Goal: Transaction & Acquisition: Purchase product/service

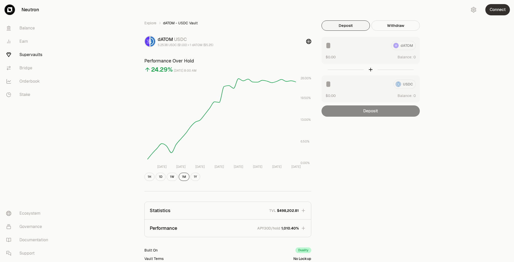
click at [498, 11] on button "Connect" at bounding box center [497, 9] width 25 height 11
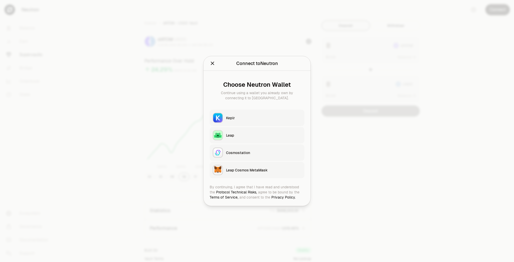
click at [250, 118] on div "Keplr" at bounding box center [263, 117] width 75 height 5
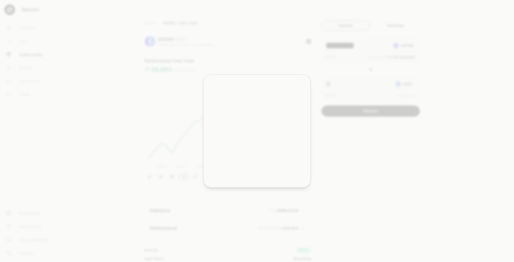
type input "********"
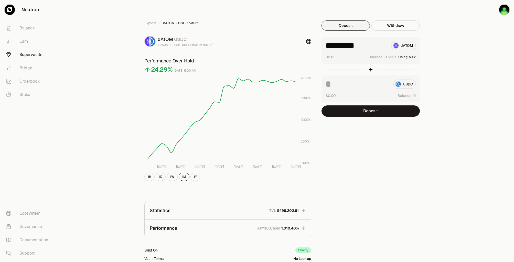
click at [414, 57] on button "Using Max" at bounding box center [406, 57] width 17 height 5
click at [368, 113] on button "Deposit" at bounding box center [370, 110] width 98 height 11
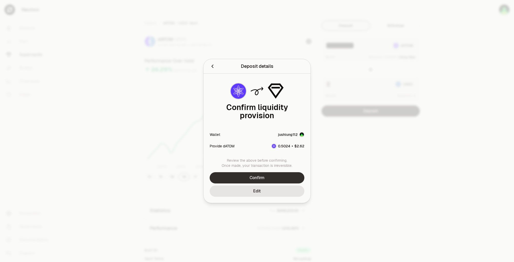
click at [282, 172] on button "Confirm" at bounding box center [257, 177] width 95 height 11
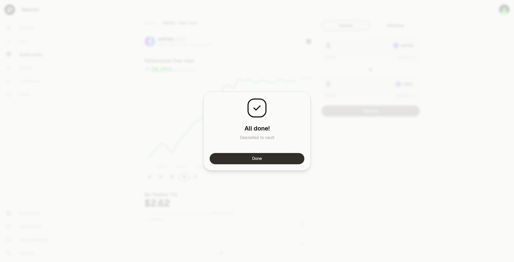
click at [256, 157] on button "Done" at bounding box center [257, 158] width 95 height 11
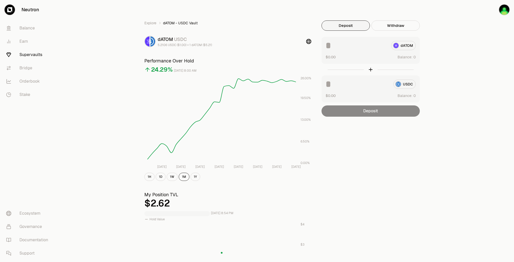
drag, startPoint x: 363, startPoint y: 134, endPoint x: 342, endPoint y: 112, distance: 30.4
click at [363, 134] on div "Explore dATOM - USDC Vault dATOM USDC 5.2106 USDC ($1.00) = 1 dATOM ($5.21) Per…" at bounding box center [285, 238] width 295 height 437
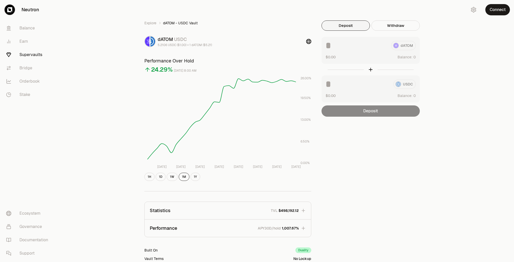
click at [450, 37] on div "Explore dATOM - USDC Vault dATOM USDC 5.2106 USDC ($1.00) = 1 dATOM ($5.21) Per…" at bounding box center [285, 165] width 456 height 331
click at [456, 42] on div "Explore dATOM - USDC Vault dATOM USDC 5.2106 USDC ($1.00) = 1 dATOM ($5.21) Per…" at bounding box center [285, 165] width 456 height 331
click at [411, 58] on button "Use Max" at bounding box center [408, 57] width 15 height 5
type input "********"
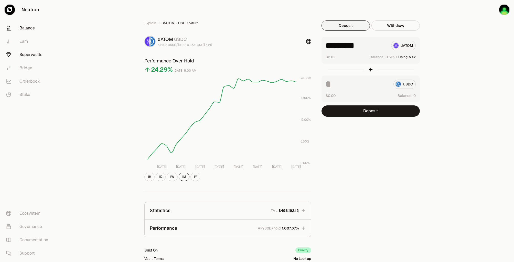
click at [22, 28] on link "Balance" at bounding box center [28, 27] width 53 height 13
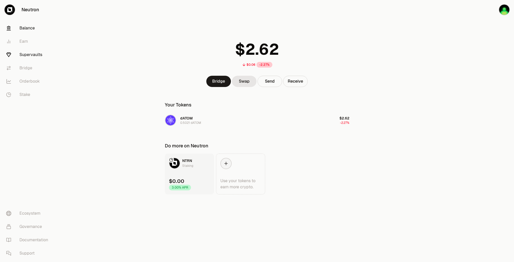
click at [25, 56] on link "Supervaults" at bounding box center [28, 54] width 53 height 13
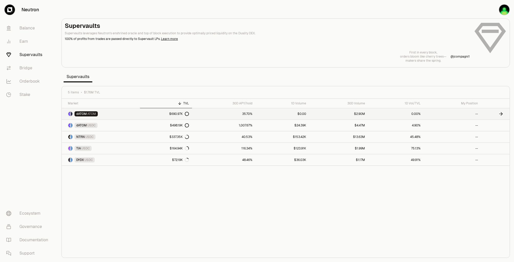
click at [109, 114] on link "dATOM ATOM" at bounding box center [101, 113] width 78 height 11
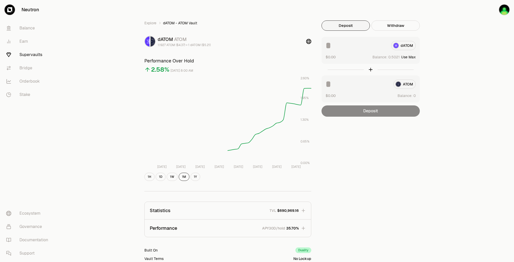
click at [408, 58] on button "Use Max" at bounding box center [408, 57] width 15 height 5
type input "********"
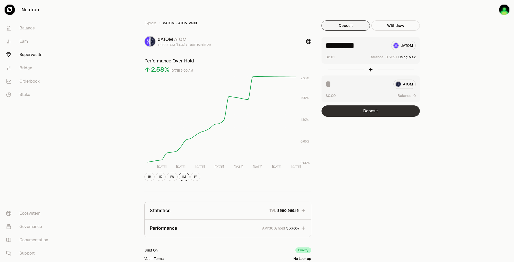
click at [375, 111] on button "Deposit" at bounding box center [370, 110] width 98 height 11
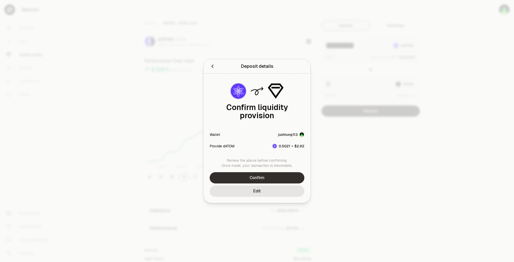
click at [273, 172] on button "Confirm" at bounding box center [257, 177] width 95 height 11
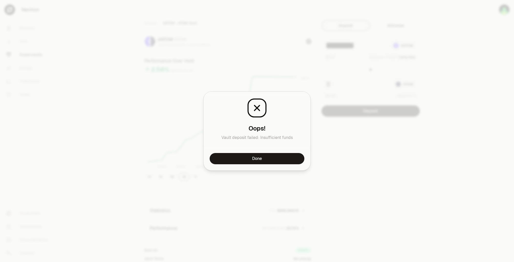
click at [278, 157] on button "Done" at bounding box center [257, 158] width 95 height 11
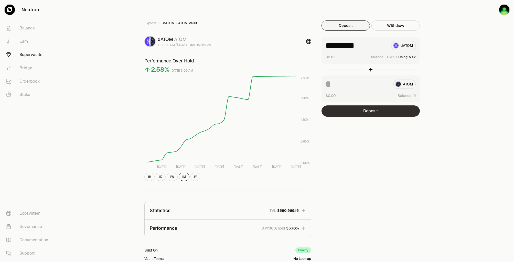
click at [360, 115] on button "Deposit" at bounding box center [370, 110] width 98 height 11
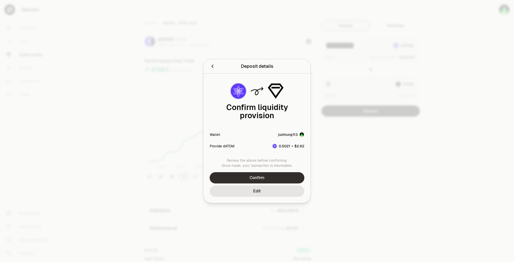
click at [260, 177] on button "Confirm" at bounding box center [257, 177] width 95 height 11
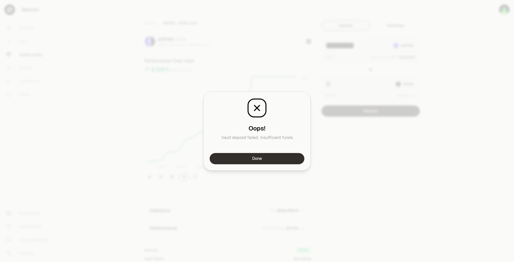
click at [252, 161] on button "Done" at bounding box center [257, 158] width 95 height 11
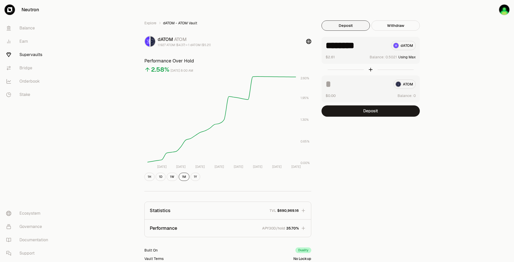
click at [364, 136] on div "Explore dATOM - ATOM Vault dATOM ATOM 1.1927 ATOM ($4.37) = 1 dATOM ($5.21) Per…" at bounding box center [285, 165] width 295 height 290
click at [367, 112] on button "Deposit" at bounding box center [370, 110] width 98 height 11
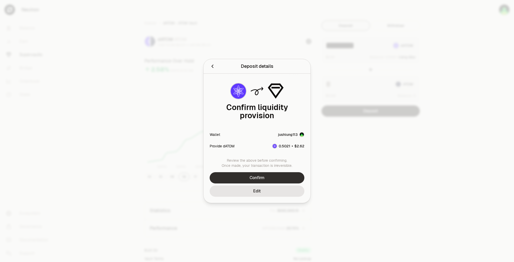
click at [271, 174] on button "Confirm" at bounding box center [257, 177] width 95 height 11
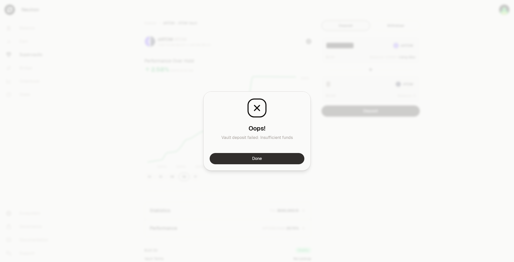
click at [280, 159] on button "Done" at bounding box center [257, 158] width 95 height 11
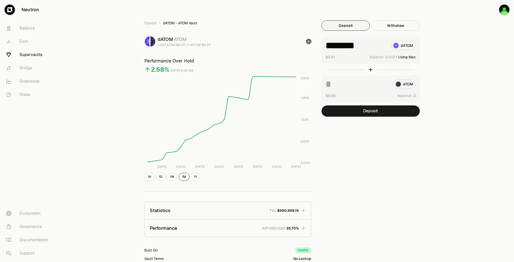
click at [356, 148] on div "Explore dATOM - ATOM Vault dATOM ATOM 1.1927 ATOM ($4.37) = 1 dATOM ($5.21) Per…" at bounding box center [285, 165] width 295 height 290
click at [377, 116] on button "Deposit" at bounding box center [370, 110] width 98 height 11
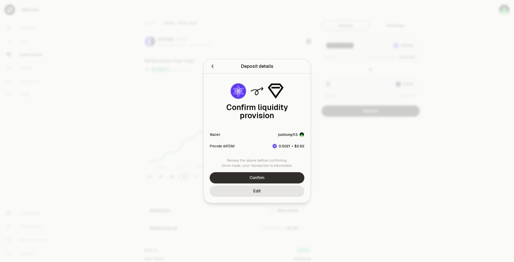
click at [265, 176] on button "Confirm" at bounding box center [257, 177] width 95 height 11
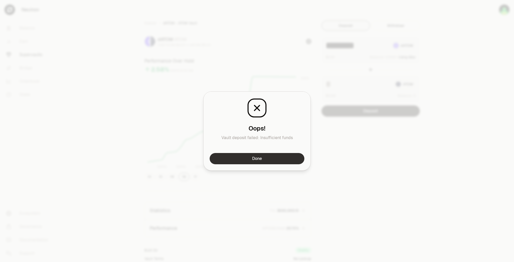
click at [265, 157] on button "Done" at bounding box center [257, 158] width 95 height 11
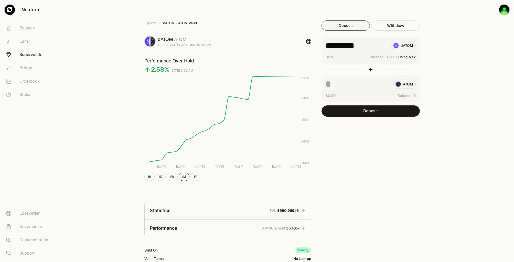
click at [368, 145] on div "Explore dATOM - ATOM Vault dATOM ATOM 1.1927 ATOM ($4.37) = 1 dATOM ($5.21) Per…" at bounding box center [285, 165] width 295 height 290
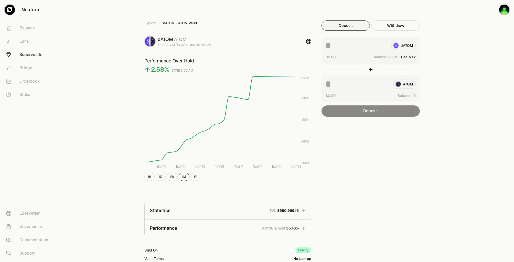
click at [412, 57] on button "Use Max" at bounding box center [408, 57] width 15 height 5
type input "********"
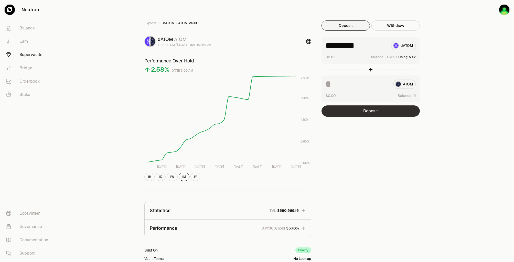
click at [377, 114] on button "Deposit" at bounding box center [370, 110] width 98 height 11
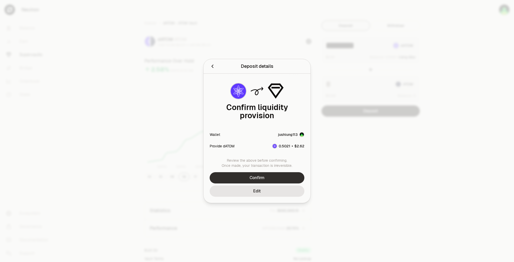
click at [241, 174] on button "Confirm" at bounding box center [257, 177] width 95 height 11
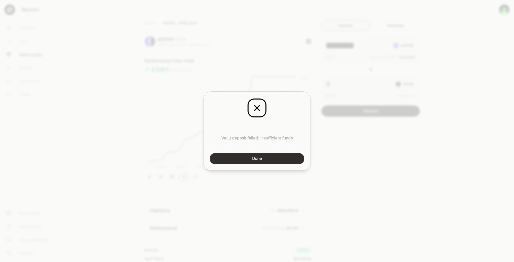
click at [284, 159] on button "Done" at bounding box center [257, 158] width 95 height 11
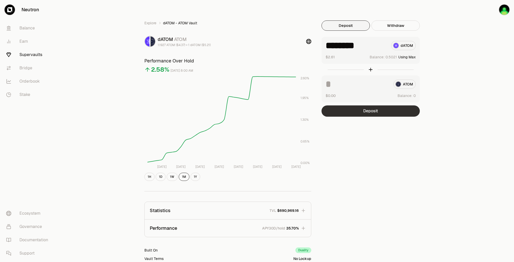
click at [375, 110] on button "Deposit" at bounding box center [370, 110] width 98 height 11
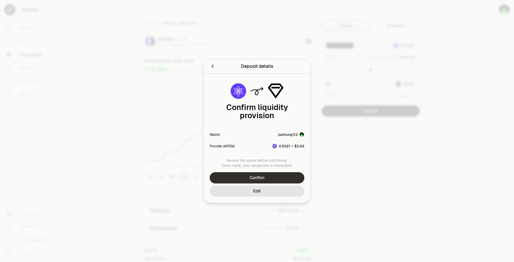
click at [268, 175] on button "Confirm" at bounding box center [257, 177] width 95 height 11
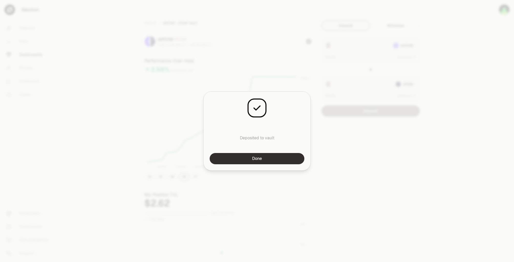
click at [296, 158] on button "Done" at bounding box center [257, 158] width 95 height 11
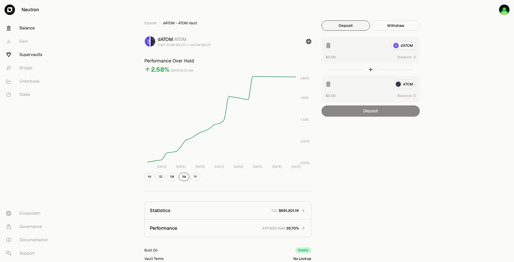
click at [29, 29] on link "Balance" at bounding box center [28, 27] width 53 height 13
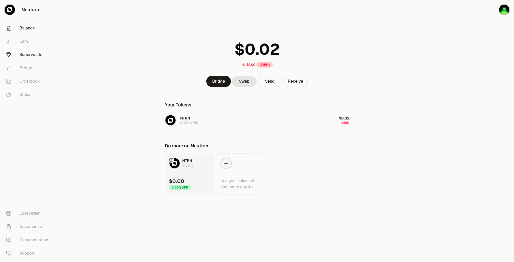
click at [31, 55] on link "Supervaults" at bounding box center [28, 54] width 53 height 13
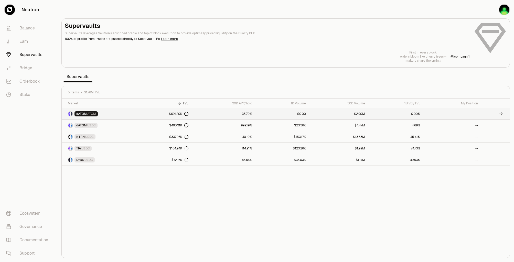
click at [106, 115] on link "dATOM ATOM" at bounding box center [101, 113] width 79 height 11
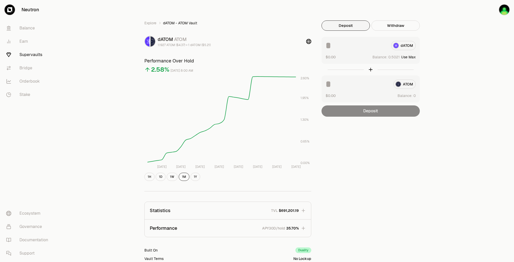
click at [412, 58] on button "Use Max" at bounding box center [408, 57] width 15 height 5
type input "********"
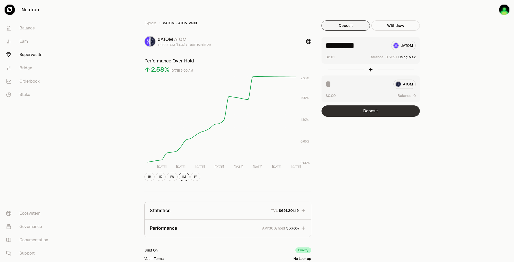
click at [387, 112] on button "Deposit" at bounding box center [370, 110] width 98 height 11
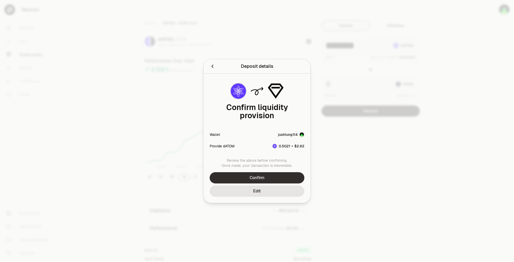
click at [273, 177] on button "Confirm" at bounding box center [257, 177] width 95 height 11
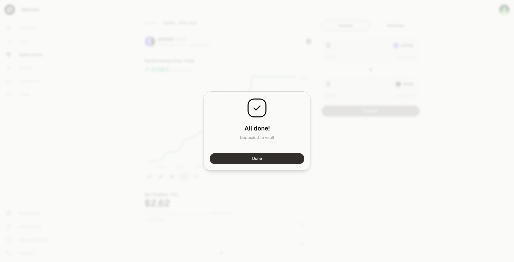
click at [301, 159] on button "Done" at bounding box center [257, 158] width 95 height 11
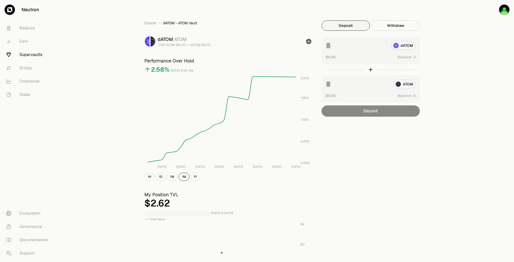
click at [357, 148] on div "Explore dATOM - ATOM Vault dATOM ATOM 1.1927 ATOM ($4.37) = 1 dATOM ($5.21) Per…" at bounding box center [285, 238] width 295 height 437
click at [28, 54] on link "Supervaults" at bounding box center [28, 54] width 53 height 13
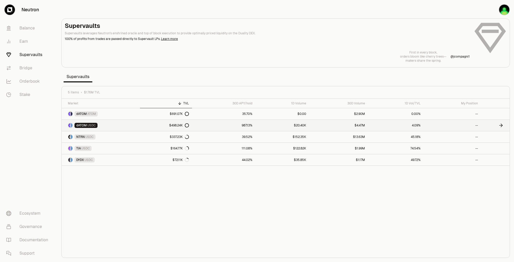
click at [133, 126] on link "dATOM USDC" at bounding box center [101, 125] width 78 height 11
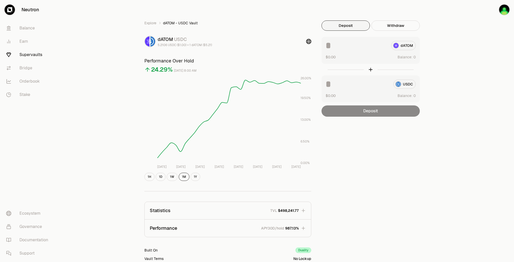
click at [454, 52] on div "Explore dATOM - USDC Vault dATOM USDC 5.2106 USDC ($1.00) = 1 dATOM ($5.21) Per…" at bounding box center [285, 165] width 456 height 331
click at [454, 51] on div "Explore dATOM - USDC Vault dATOM USDC 5.2106 USDC ($1.00) = 1 dATOM ($5.21) Per…" at bounding box center [285, 165] width 456 height 331
click at [26, 53] on link "Supervaults" at bounding box center [28, 54] width 53 height 13
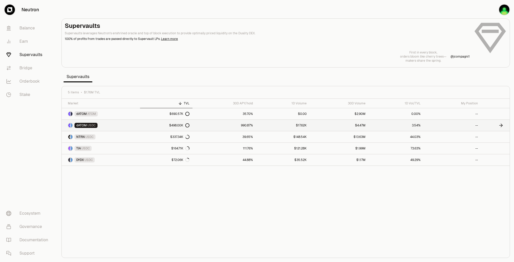
click at [88, 126] on span "USDC" at bounding box center [91, 125] width 8 height 4
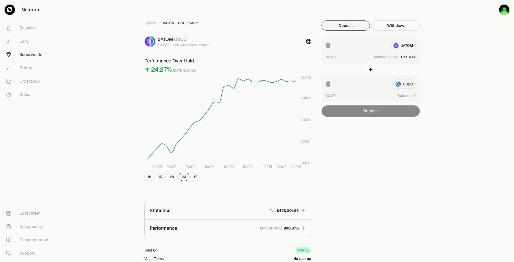
click at [409, 58] on button "Use Max" at bounding box center [408, 57] width 15 height 5
type input "********"
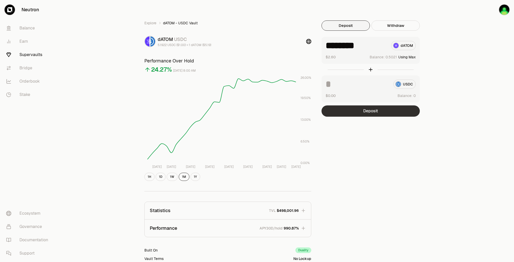
click at [370, 114] on button "Deposit" at bounding box center [370, 110] width 98 height 11
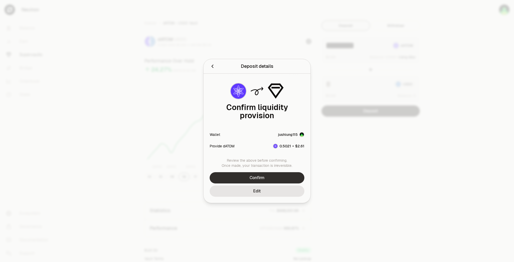
click at [264, 172] on button "Confirm" at bounding box center [257, 177] width 95 height 11
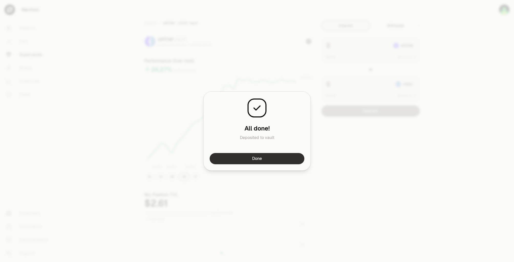
click at [274, 155] on button "Done" at bounding box center [257, 158] width 95 height 11
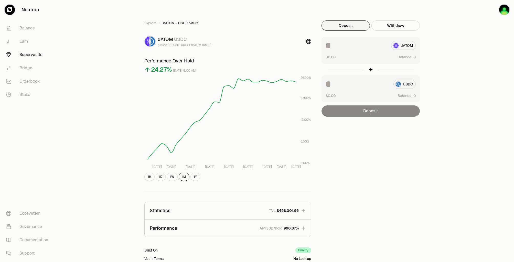
click at [439, 40] on div "Explore dATOM - USDC Vault dATOM USDC 5.1922 USDC ($1.00) = 1 dATOM ($5.19) Per…" at bounding box center [285, 165] width 456 height 331
click at [411, 57] on button "Use Max" at bounding box center [408, 57] width 15 height 5
type input "********"
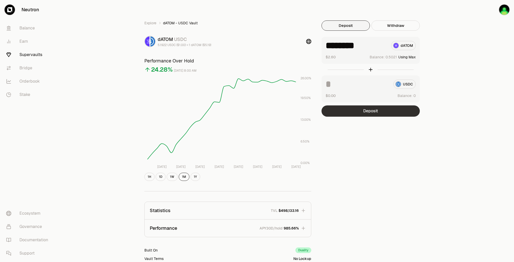
click at [391, 109] on button "Deposit" at bounding box center [370, 110] width 98 height 11
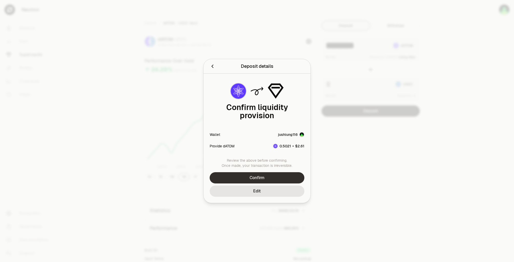
click at [282, 176] on button "Confirm" at bounding box center [257, 177] width 95 height 11
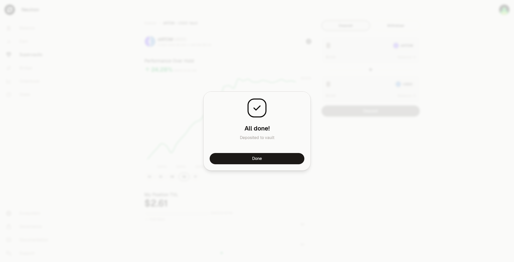
click at [288, 161] on button "Done" at bounding box center [257, 158] width 95 height 11
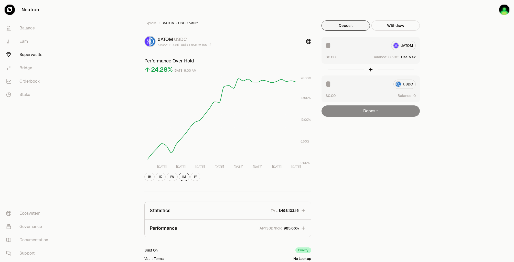
click at [410, 56] on button "Use Max" at bounding box center [408, 57] width 15 height 5
type input "********"
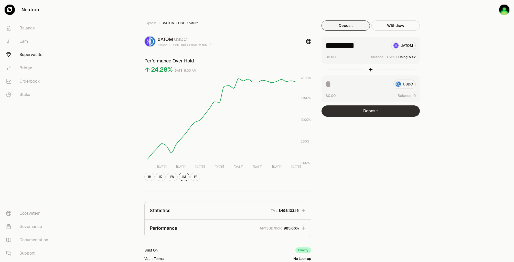
click at [388, 108] on button "Deposit" at bounding box center [370, 110] width 98 height 11
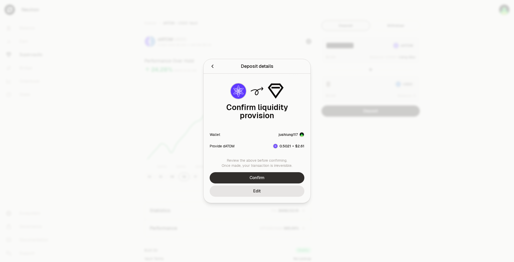
click at [295, 172] on button "Confirm" at bounding box center [257, 177] width 95 height 11
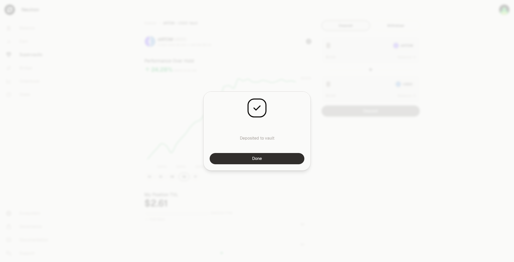
click at [278, 157] on button "Done" at bounding box center [257, 158] width 95 height 11
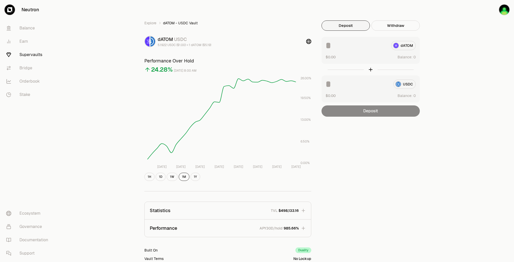
click at [433, 46] on div "Explore dATOM - USDC Vault dATOM USDC 5.1922 USDC ($1.00) = 1 dATOM ($5.19) Per…" at bounding box center [285, 165] width 295 height 290
click at [412, 57] on button "Use Max" at bounding box center [408, 57] width 15 height 5
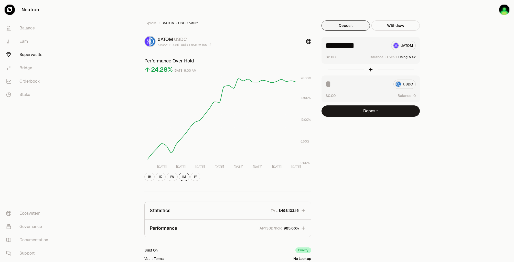
type input "********"
click at [382, 112] on button "Deposit" at bounding box center [370, 110] width 98 height 11
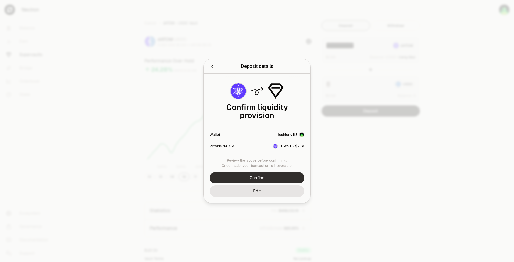
click at [258, 172] on button "Confirm" at bounding box center [257, 177] width 95 height 11
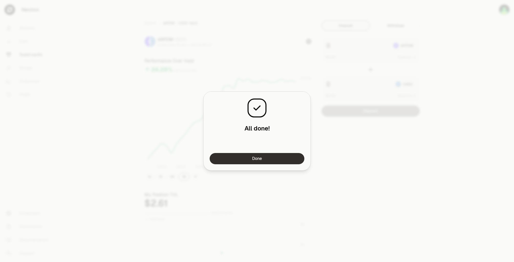
click at [283, 157] on button "Done" at bounding box center [257, 158] width 95 height 11
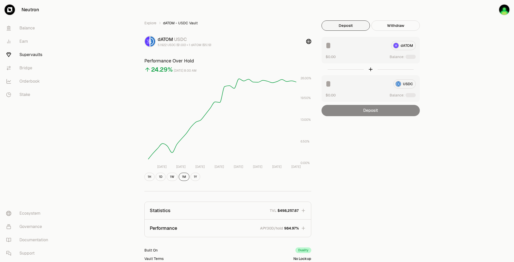
click at [459, 37] on div "Explore dATOM - USDC Vault dATOM USDC 5.1922 USDC ($1.00) = 1 dATOM ($5.19) Per…" at bounding box center [285, 165] width 456 height 331
click at [413, 56] on button "Use Max" at bounding box center [408, 57] width 15 height 5
type input "********"
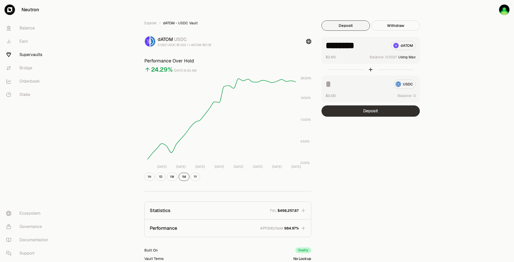
click at [376, 108] on button "Deposit" at bounding box center [370, 110] width 98 height 11
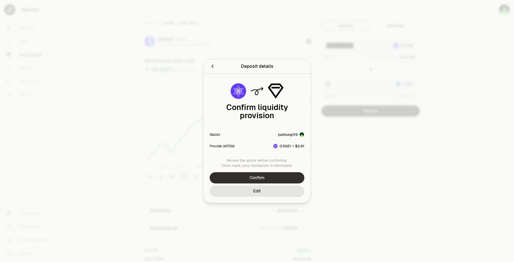
click at [268, 172] on button "Confirm" at bounding box center [257, 177] width 95 height 11
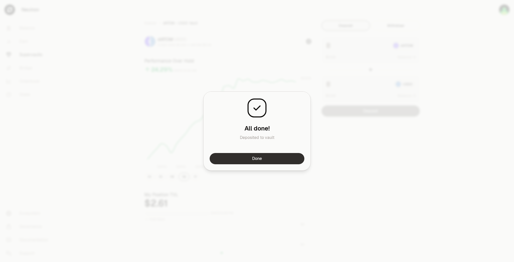
click at [282, 159] on button "Done" at bounding box center [257, 158] width 95 height 11
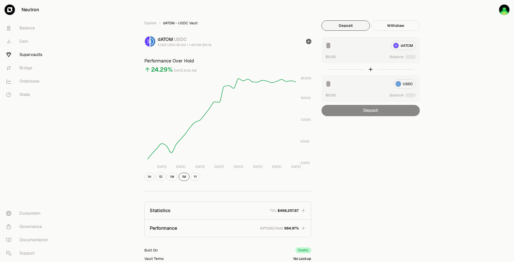
click at [452, 41] on div "Explore dATOM - USDC Vault dATOM USDC 5.1922 USDC ($1.00) = 1 dATOM ($5.19) Per…" at bounding box center [285, 165] width 456 height 331
click at [443, 52] on div "Explore dATOM - USDC Vault dATOM USDC 5.1922 USDC ($1.00) = 1 dATOM ($5.19) Per…" at bounding box center [285, 165] width 456 height 331
click at [460, 55] on div "Explore dATOM - USDC Vault dATOM USDC 5.1922 USDC ($1.00) = 1 dATOM ($5.19) Per…" at bounding box center [285, 165] width 456 height 331
click at [411, 56] on button "Use Max" at bounding box center [408, 57] width 15 height 5
type input "********"
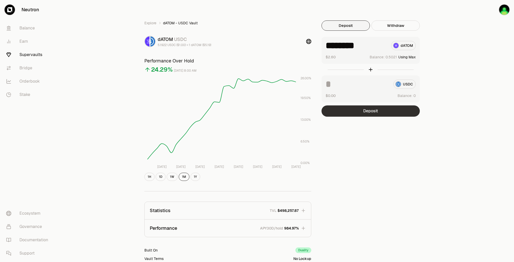
click at [379, 115] on button "Deposit" at bounding box center [370, 110] width 98 height 11
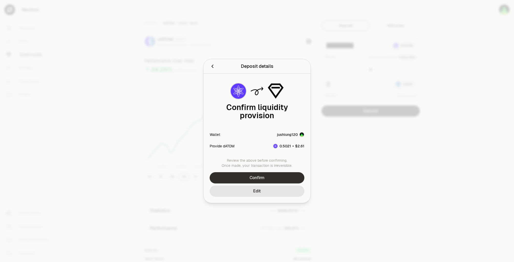
click at [262, 172] on button "Confirm" at bounding box center [257, 177] width 95 height 11
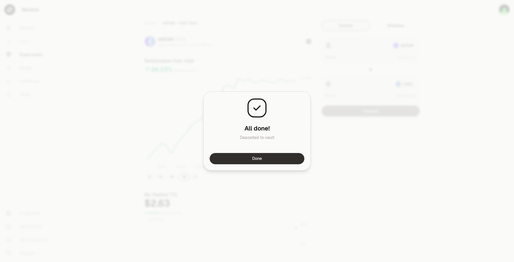
click at [263, 159] on button "Done" at bounding box center [257, 158] width 95 height 11
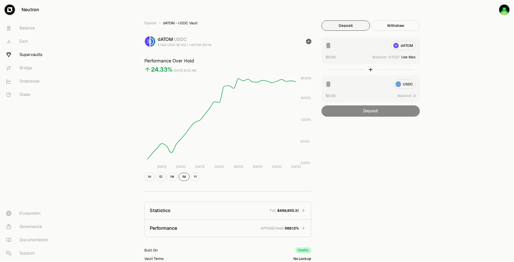
click at [408, 58] on button "Use Max" at bounding box center [408, 57] width 15 height 5
type input "********"
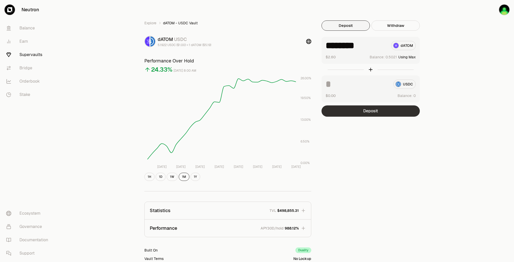
click at [386, 110] on button "Deposit" at bounding box center [370, 110] width 98 height 11
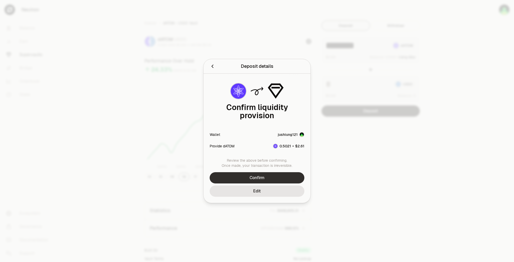
click at [281, 172] on button "Confirm" at bounding box center [257, 177] width 95 height 11
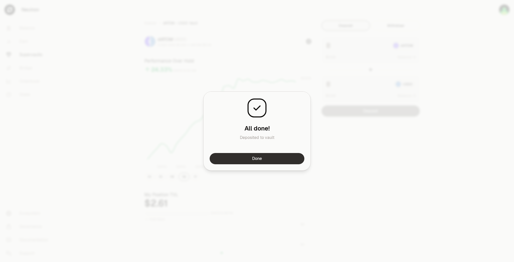
click at [273, 157] on button "Done" at bounding box center [257, 158] width 95 height 11
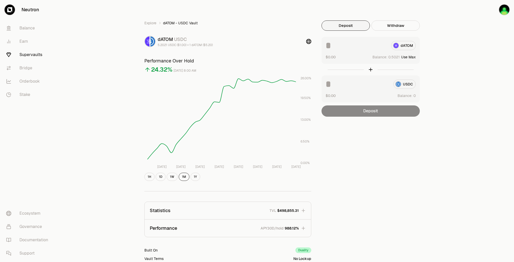
click at [410, 57] on button "Use Max" at bounding box center [408, 57] width 15 height 5
type input "********"
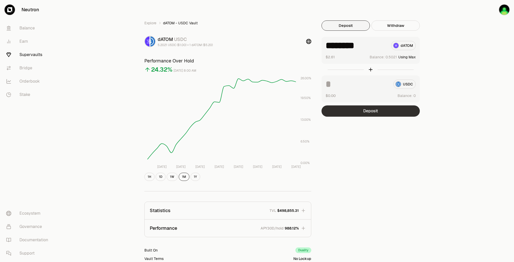
click at [390, 113] on button "Deposit" at bounding box center [370, 110] width 98 height 11
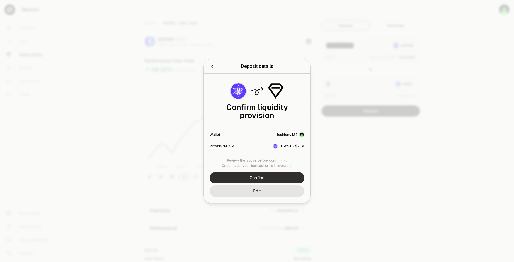
click at [272, 172] on button "Confirm" at bounding box center [257, 177] width 95 height 11
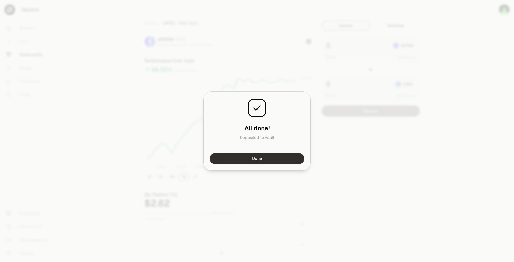
click at [278, 161] on button "Done" at bounding box center [257, 158] width 95 height 11
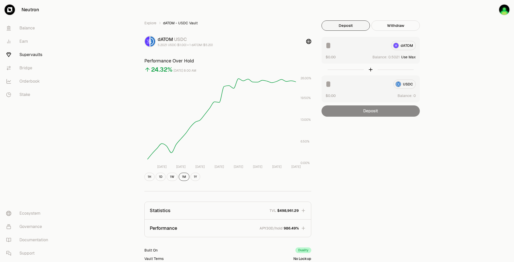
click at [412, 57] on button "Use Max" at bounding box center [408, 57] width 15 height 5
type input "********"
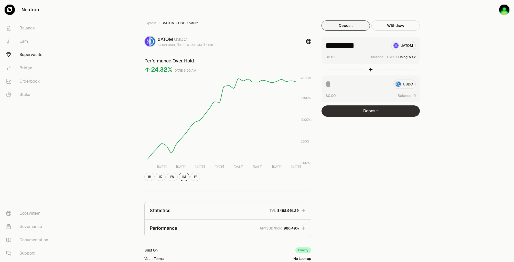
click at [383, 113] on button "Deposit" at bounding box center [370, 110] width 98 height 11
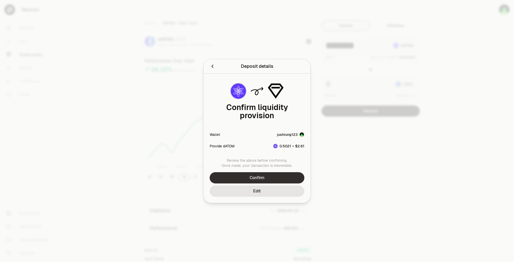
click at [268, 175] on button "Confirm" at bounding box center [257, 177] width 95 height 11
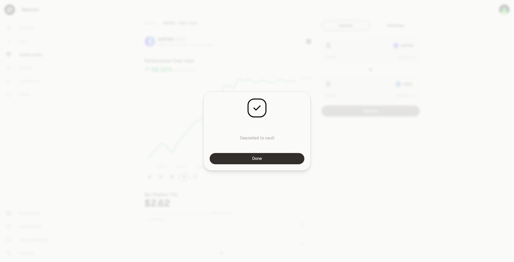
click at [279, 160] on button "Done" at bounding box center [257, 158] width 95 height 11
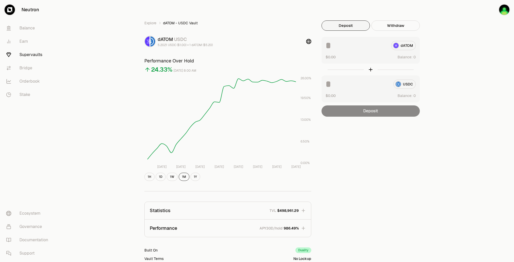
click at [447, 44] on div "Explore dATOM - USDC Vault dATOM USDC 5.2021 USDC ($1.00) = 1 dATOM ($5.20) Per…" at bounding box center [285, 165] width 456 height 331
click at [448, 43] on div "Explore dATOM - USDC Vault dATOM USDC 5.2021 USDC ($1.00) = 1 dATOM ($5.20) Per…" at bounding box center [285, 165] width 456 height 331
click at [410, 57] on button "Use Max" at bounding box center [408, 57] width 15 height 5
type input "********"
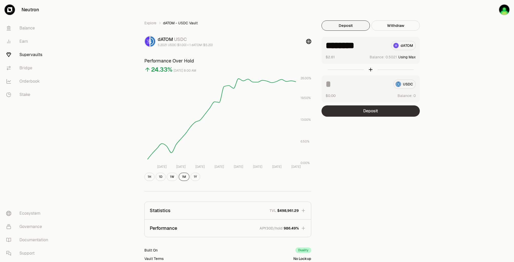
click at [388, 111] on button "Deposit" at bounding box center [370, 110] width 98 height 11
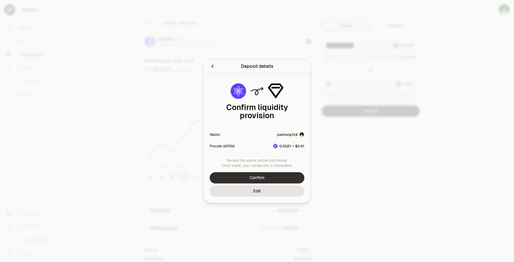
click at [277, 174] on button "Confirm" at bounding box center [257, 177] width 95 height 11
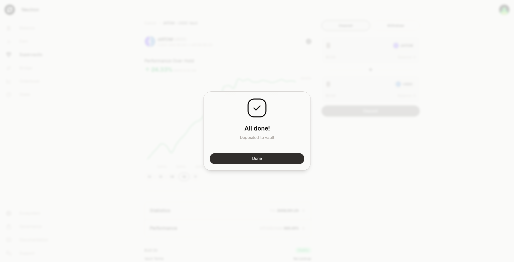
click at [282, 160] on button "Done" at bounding box center [257, 158] width 95 height 11
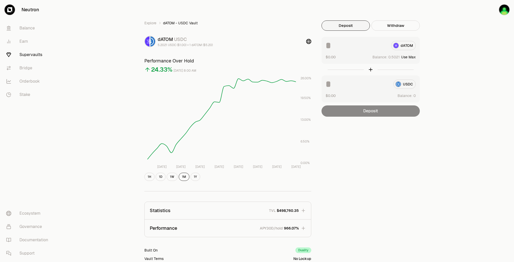
click at [411, 57] on button "Use Max" at bounding box center [408, 57] width 15 height 5
type input "********"
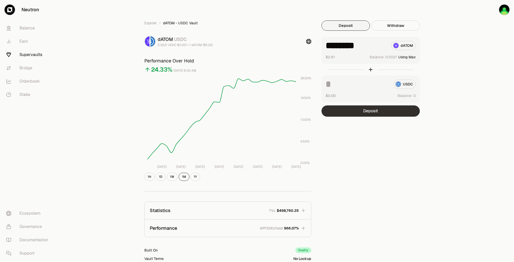
click at [379, 112] on button "Deposit" at bounding box center [370, 110] width 98 height 11
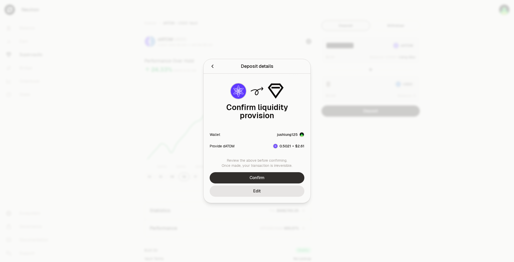
click at [282, 173] on button "Confirm" at bounding box center [257, 177] width 95 height 11
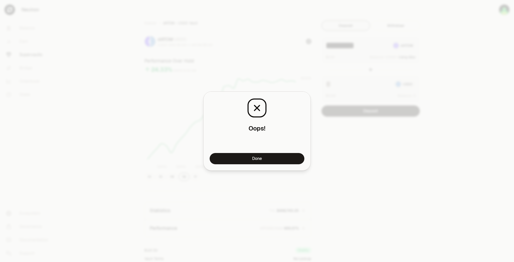
click at [268, 157] on button "Done" at bounding box center [257, 158] width 95 height 11
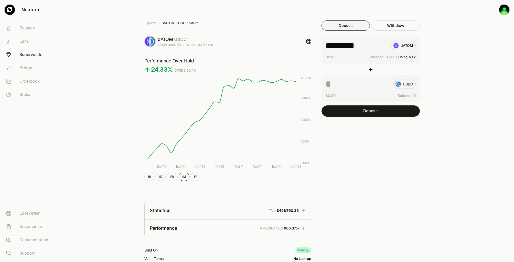
click at [447, 43] on div "Explore dATOM - USDC Vault dATOM USDC 5.2021 USDC ($1.00) = 1 dATOM ($5.20) Per…" at bounding box center [285, 165] width 456 height 331
click at [373, 111] on button "Deposit" at bounding box center [370, 110] width 98 height 11
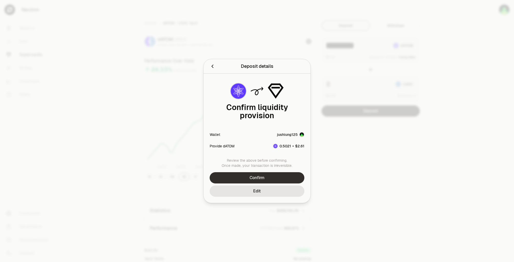
click at [260, 176] on button "Confirm" at bounding box center [257, 177] width 95 height 11
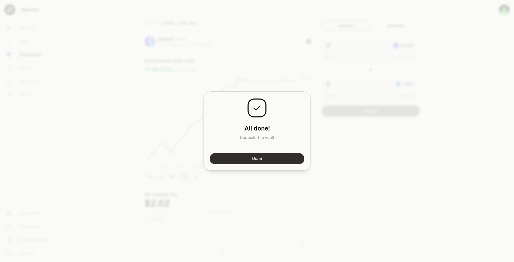
click at [271, 158] on button "Done" at bounding box center [257, 158] width 95 height 11
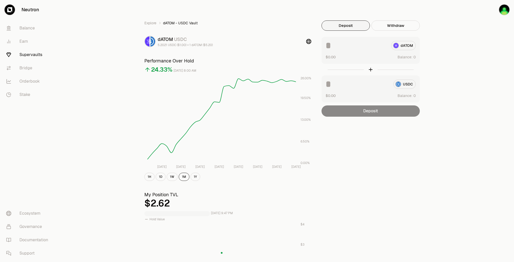
click at [378, 137] on div "Explore dATOM - USDC Vault dATOM USDC 5.2021 USDC ($1.00) = 1 dATOM ($5.20) Per…" at bounding box center [285, 238] width 295 height 437
click at [351, 130] on div "Explore dATOM - USDC Vault dATOM USDC 5.2021 USDC ($1.00) = 1 dATOM ($5.20) Per…" at bounding box center [285, 238] width 295 height 437
click at [130, 18] on div "Explore dATOM - USDC Vault dATOM USDC 5.2021 USDC ($1.00) = 1 dATOM ($5.20) Per…" at bounding box center [285, 239] width 456 height 478
click at [464, 54] on div "Explore dATOM - USDC Vault dATOM USDC 5.2021 USDC ($1.00) = 1 dATOM ($5.20) Per…" at bounding box center [285, 165] width 456 height 331
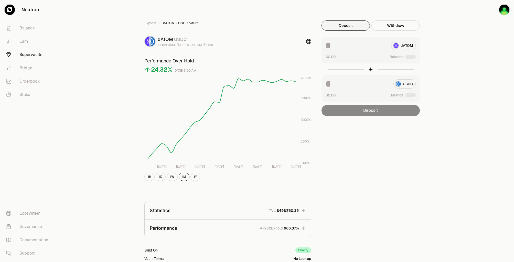
click at [452, 45] on div "Explore dATOM - USDC Vault dATOM USDC 5.2021 USDC ($1.00) = 1 dATOM ($5.20) Per…" at bounding box center [285, 165] width 456 height 331
click at [410, 57] on button "Use Max" at bounding box center [408, 57] width 15 height 5
type input "******"
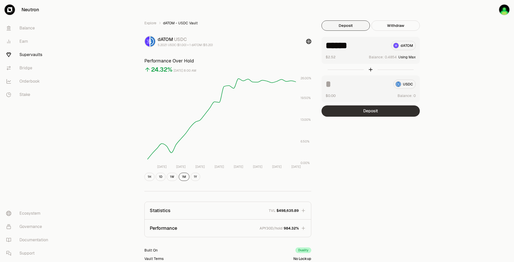
click at [382, 111] on button "Deposit" at bounding box center [370, 110] width 98 height 11
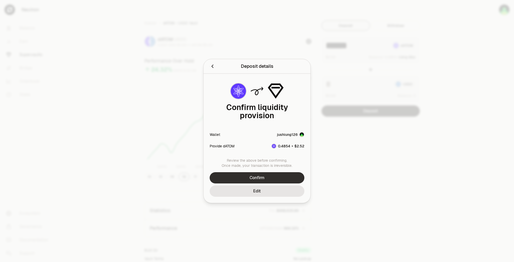
click at [255, 172] on button "Confirm" at bounding box center [257, 177] width 95 height 11
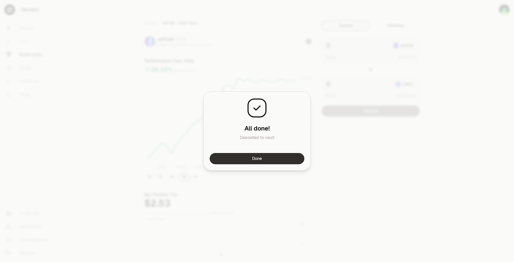
click at [272, 161] on button "Done" at bounding box center [257, 158] width 95 height 11
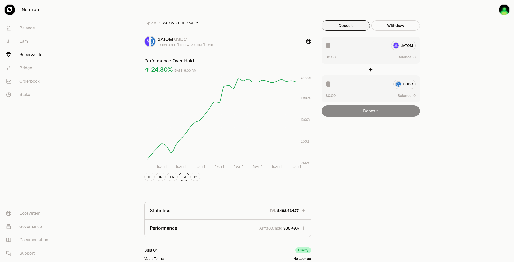
click at [451, 60] on div "Explore dATOM - USDC Vault dATOM USDC 5.2021 USDC ($1.00) = 1 dATOM ($5.20) Per…" at bounding box center [285, 165] width 456 height 331
click at [415, 57] on button "Use Max" at bounding box center [408, 57] width 15 height 5
type input "********"
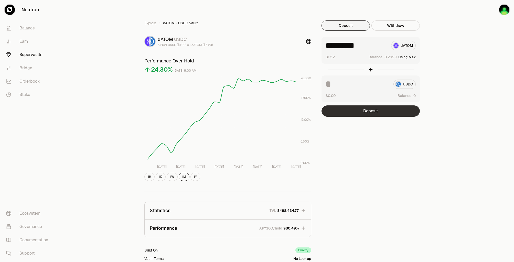
click at [379, 113] on button "Deposit" at bounding box center [370, 110] width 98 height 11
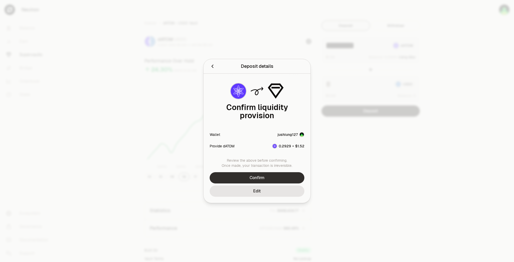
click at [274, 172] on button "Confirm" at bounding box center [257, 177] width 95 height 11
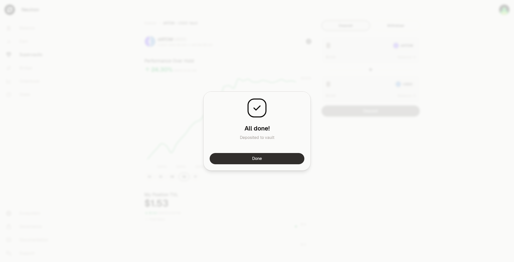
click at [269, 159] on button "Done" at bounding box center [257, 158] width 95 height 11
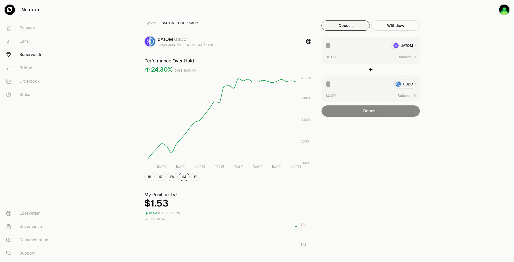
click at [393, 142] on div "Explore dATOM - USDC Vault dATOM USDC 5.2021 USDC ($1.00) = 1 dATOM ($5.20) Per…" at bounding box center [285, 238] width 295 height 437
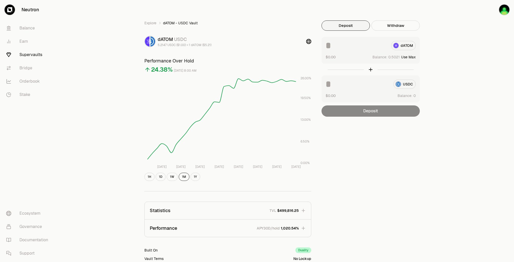
click at [414, 57] on button "Use Max" at bounding box center [408, 57] width 15 height 5
type input "********"
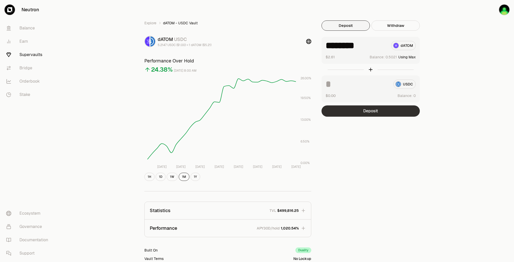
click at [375, 110] on button "Deposit" at bounding box center [370, 110] width 98 height 11
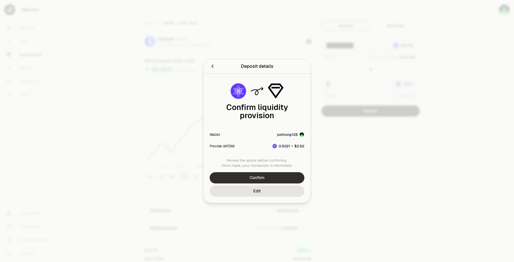
click at [272, 172] on button "Confirm" at bounding box center [257, 177] width 95 height 11
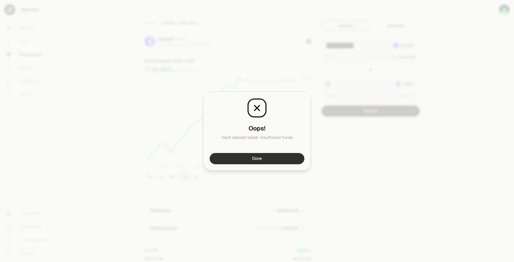
click at [266, 161] on button "Done" at bounding box center [257, 158] width 95 height 11
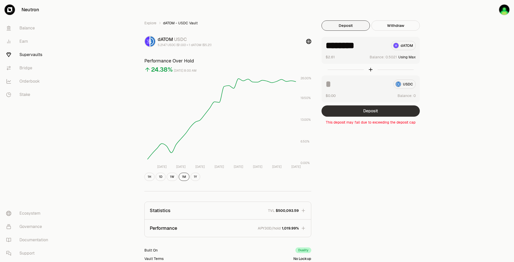
click at [377, 112] on button "Deposit" at bounding box center [370, 110] width 98 height 11
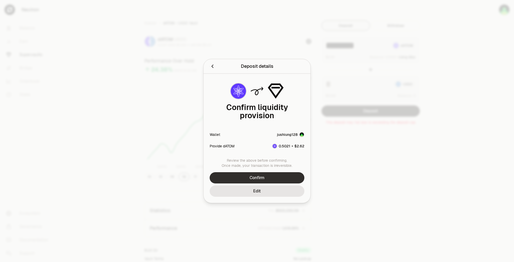
click at [262, 172] on button "Confirm" at bounding box center [257, 177] width 95 height 11
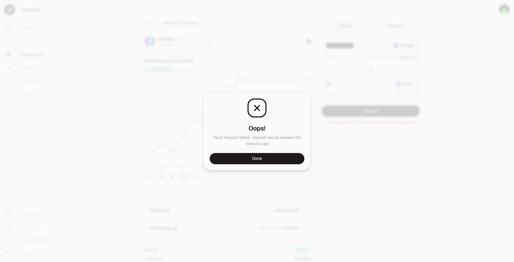
drag, startPoint x: 255, startPoint y: 159, endPoint x: 254, endPoint y: 151, distance: 8.2
click at [255, 159] on button "Done" at bounding box center [257, 158] width 95 height 11
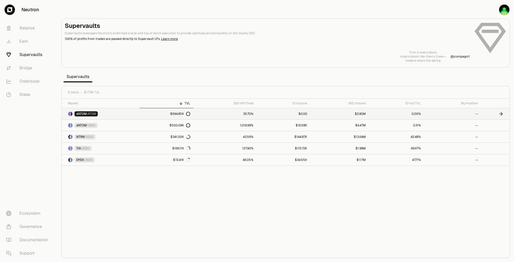
click at [118, 116] on link "dATOM ATOM" at bounding box center [101, 113] width 78 height 11
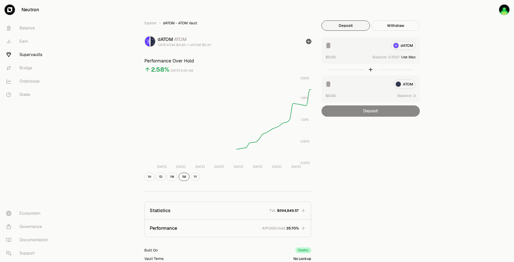
click at [409, 57] on button "Use Max" at bounding box center [408, 57] width 15 height 5
type input "********"
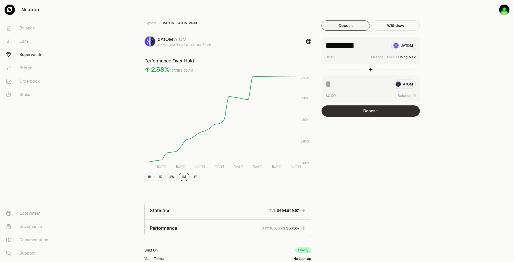
click at [379, 114] on button "Deposit" at bounding box center [370, 110] width 98 height 11
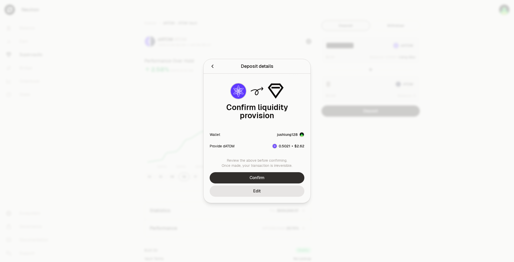
click at [272, 173] on button "Confirm" at bounding box center [257, 177] width 95 height 11
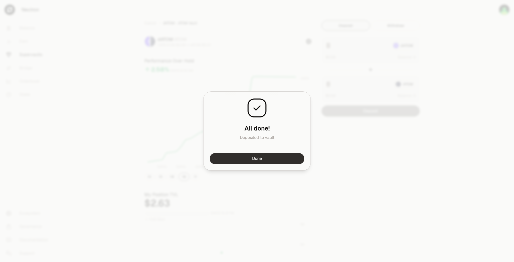
click button "Done"
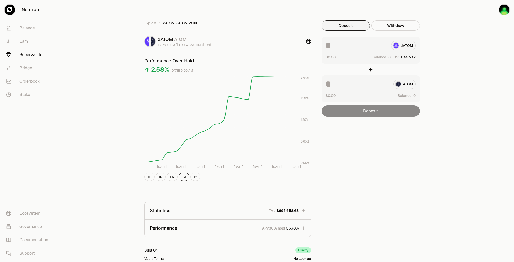
click at [410, 57] on button "Use Max" at bounding box center [408, 57] width 15 height 5
type input "********"
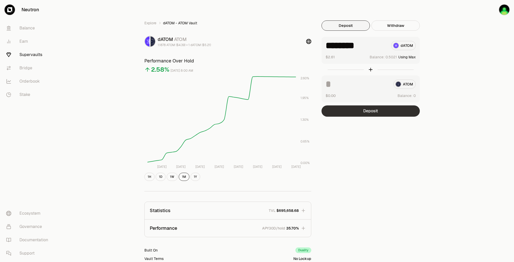
click at [366, 114] on button "Deposit" at bounding box center [370, 110] width 98 height 11
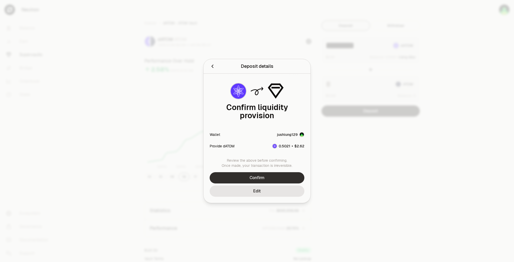
click at [260, 172] on button "Confirm" at bounding box center [257, 177] width 95 height 11
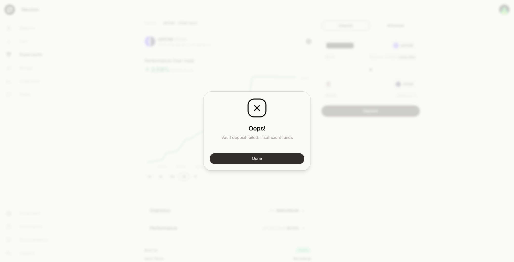
click at [275, 158] on button "Done" at bounding box center [257, 158] width 95 height 11
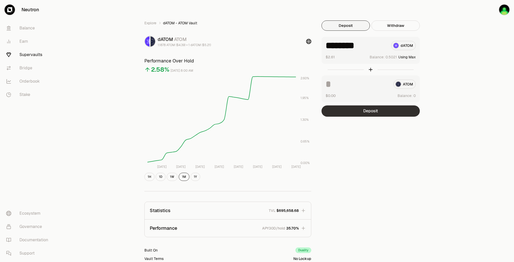
click at [369, 107] on button "Deposit" at bounding box center [370, 110] width 98 height 11
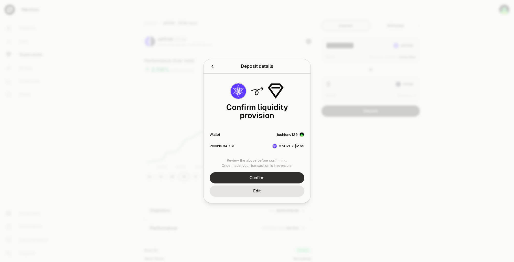
click at [260, 174] on button "Confirm" at bounding box center [257, 177] width 95 height 11
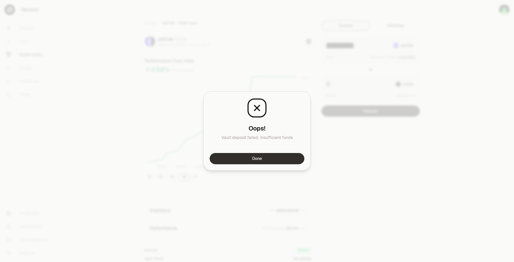
click at [256, 158] on button "Done" at bounding box center [257, 158] width 95 height 11
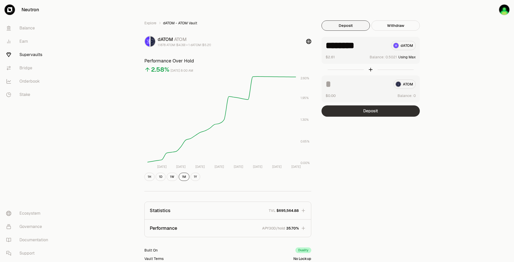
click at [379, 113] on button "Deposit" at bounding box center [370, 110] width 98 height 11
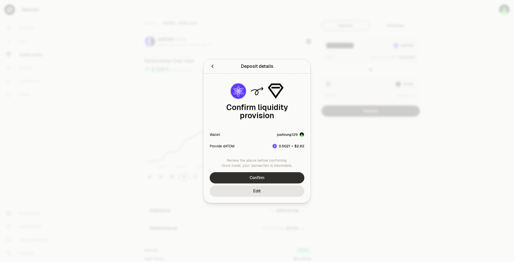
click at [264, 172] on button "Confirm" at bounding box center [257, 177] width 95 height 11
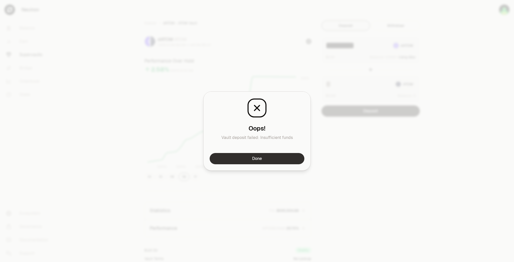
click at [270, 160] on button "Done" at bounding box center [257, 158] width 95 height 11
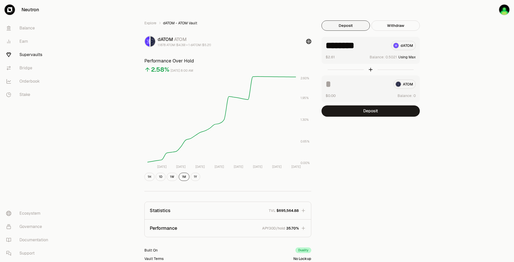
click at [384, 137] on div "Explore dATOM - ATOM Vault dATOM ATOM 1.1878 ATOM ($4.39) = 1 dATOM ($5.21) Per…" at bounding box center [285, 165] width 295 height 290
click at [375, 110] on button "Deposit" at bounding box center [370, 110] width 98 height 11
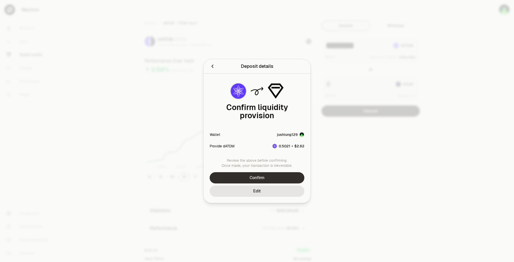
click at [263, 176] on button "Confirm" at bounding box center [257, 177] width 95 height 11
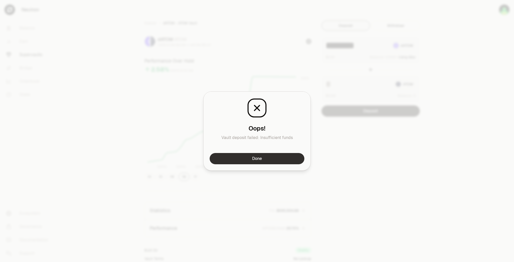
click at [267, 159] on button "Done" at bounding box center [257, 158] width 95 height 11
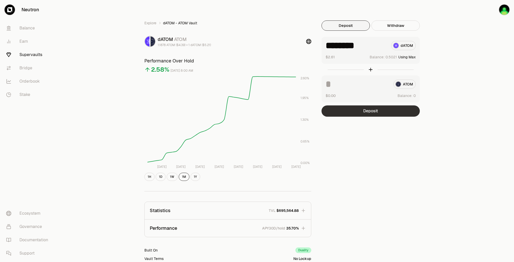
click at [371, 111] on button "Deposit" at bounding box center [370, 110] width 98 height 11
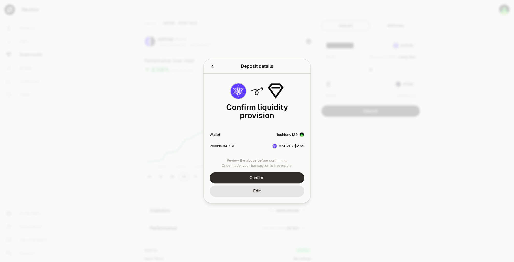
click at [259, 175] on button "Confirm" at bounding box center [257, 177] width 95 height 11
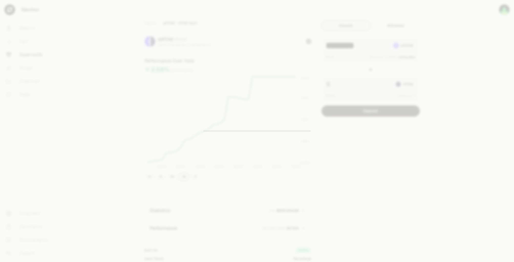
click div
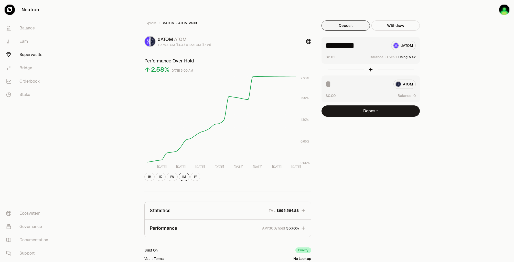
click div "Explore dATOM - ATOM Vault dATOM ATOM 1.1878 ATOM ($4.39) = 1 dATOM ($5.21) Per…"
click button "Using Max"
click button "Deposit"
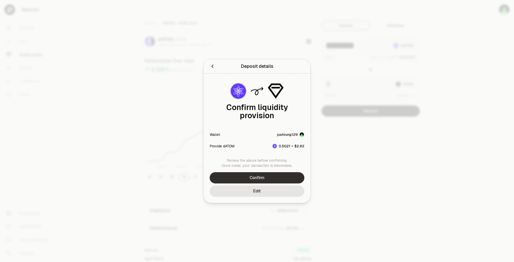
click button "Confirm"
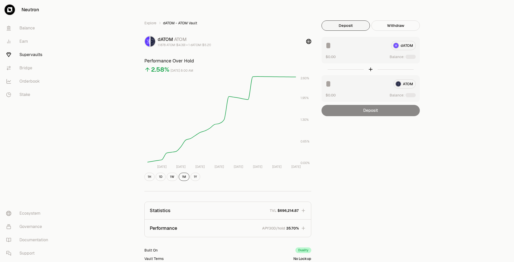
click at [471, 54] on div "Explore dATOM - ATOM Vault dATOM ATOM 1.1878 ATOM ($4.39) = 1 dATOM ($5.21) Per…" at bounding box center [285, 165] width 456 height 331
click at [413, 56] on button "Use Max" at bounding box center [408, 57] width 15 height 5
type input "********"
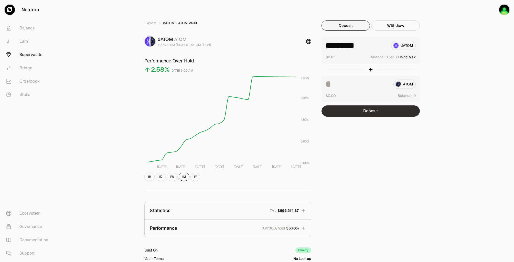
click at [389, 108] on button "Deposit" at bounding box center [370, 110] width 98 height 11
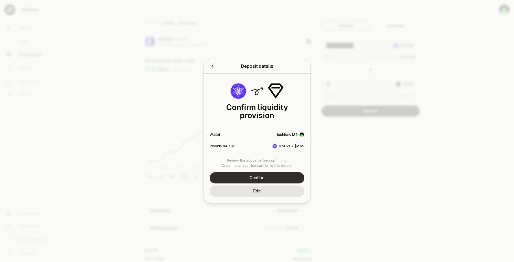
click at [284, 168] on div "Review the above before confirming. Once made, your transaction is irreversible…" at bounding box center [256, 180] width 107 height 45
click at [284, 172] on button "Confirm" at bounding box center [257, 177] width 95 height 11
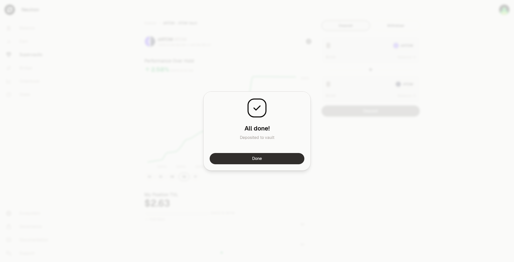
click at [267, 158] on button "Done" at bounding box center [257, 158] width 95 height 11
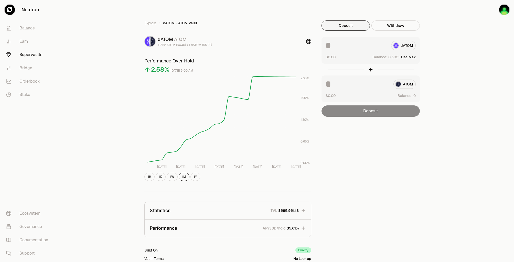
click at [411, 58] on button "Use Max" at bounding box center [408, 57] width 15 height 5
type input "********"
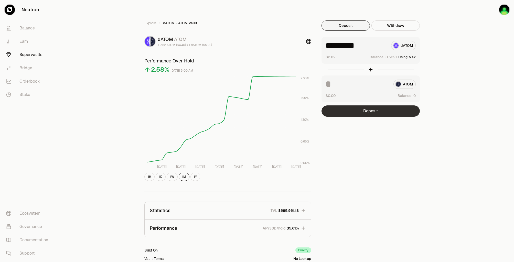
click at [376, 112] on button "Deposit" at bounding box center [370, 110] width 98 height 11
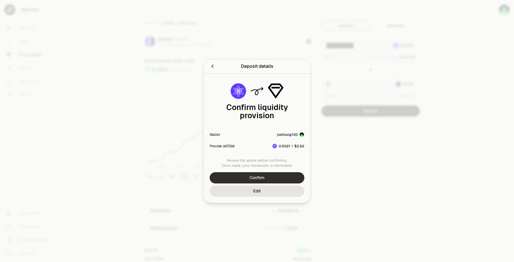
click at [265, 174] on button "Confirm" at bounding box center [257, 177] width 95 height 11
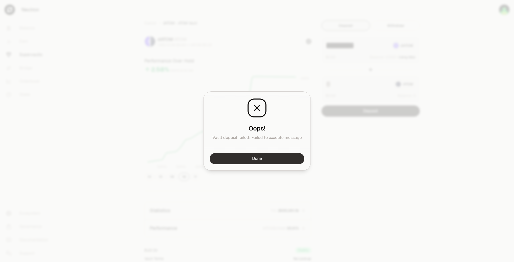
click at [277, 155] on button "Done" at bounding box center [257, 158] width 95 height 11
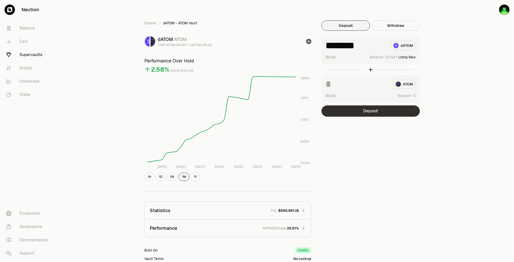
click at [355, 112] on button "Deposit" at bounding box center [370, 110] width 98 height 11
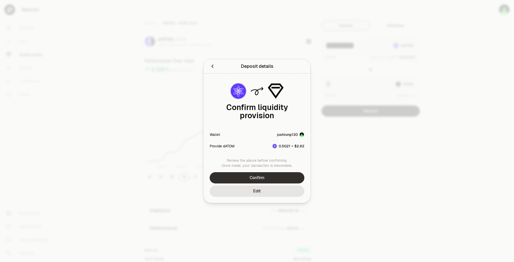
click at [292, 172] on button "Confirm" at bounding box center [257, 177] width 95 height 11
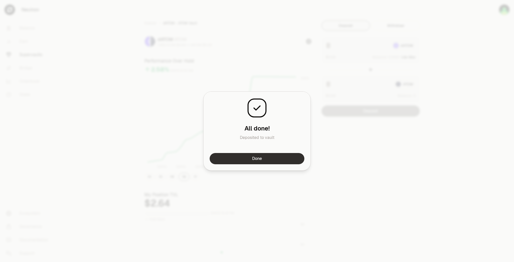
click at [273, 159] on button "Done" at bounding box center [257, 158] width 95 height 11
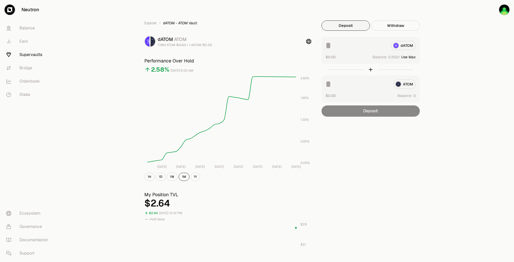
click at [409, 145] on div "Explore dATOM - ATOM Vault dATOM ATOM 1.1862 ATOM ($4.40) = 1 dATOM ($5.22) Per…" at bounding box center [285, 238] width 295 height 437
